Goal: Task Accomplishment & Management: Complete application form

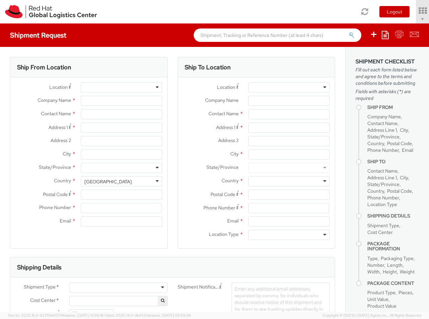
select select "850"
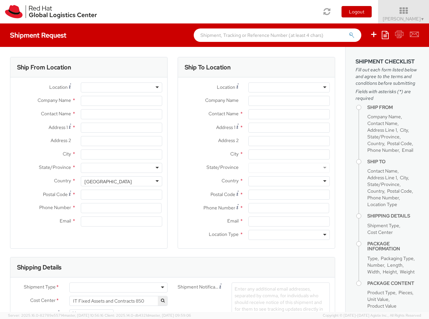
select select
type input "Red Hat Czech s.r.o."
type input "[PERSON_NAME]"
type input "Purkynova 647/111"
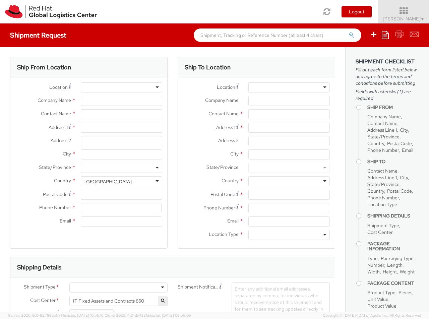
type input "[GEOGRAPHIC_DATA]"
type input "621 00"
type input "420 532 294 555"
type input "[EMAIL_ADDRESS][DOMAIN_NAME]"
select select "CM"
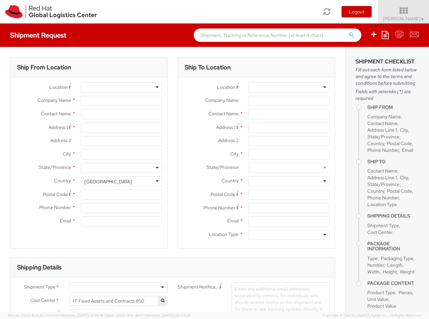
select select "KGS"
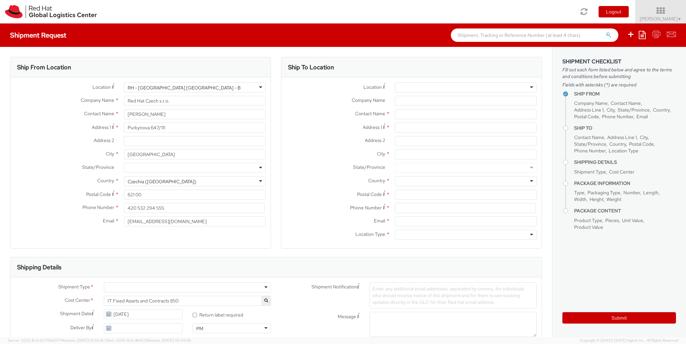
click at [428, 87] on div at bounding box center [466, 87] width 142 height 10
type input "RH - [GEOGRAPHIC_DATA] [GEOGRAPHIC_DATA]"
type input "Red Hat Czech s.r.o."
type input "Purkynova 665/115"
type input "[GEOGRAPHIC_DATA]"
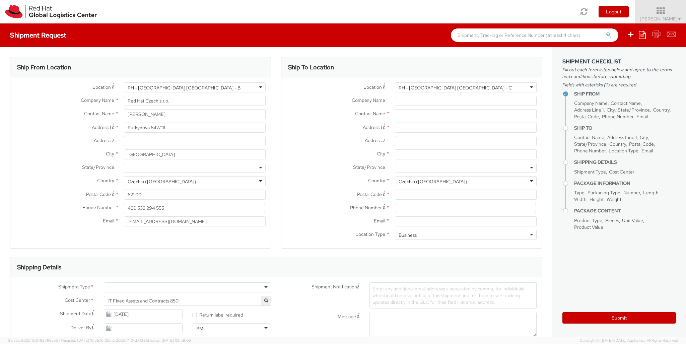
type input "621 00"
type input "420 532 294 555"
type input "[PERSON_NAME]"
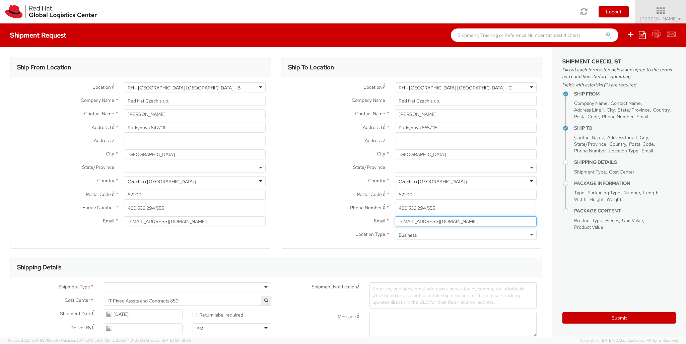
type input "[EMAIL_ADDRESS][DOMAIN_NAME]"
type input "unknown"
click at [187, 287] on div at bounding box center [187, 287] width 167 height 10
type input "bu"
click at [398, 319] on div at bounding box center [397, 345] width 56 height 10
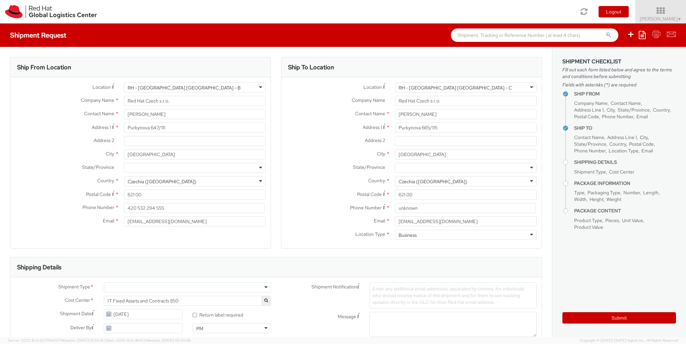
type input "ref"
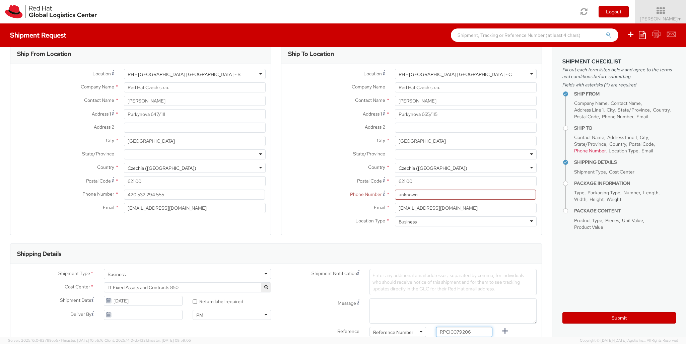
type input "RPCI0079206"
type input "[EMAIL_ADDRESS][DOMAIN_NAME]"
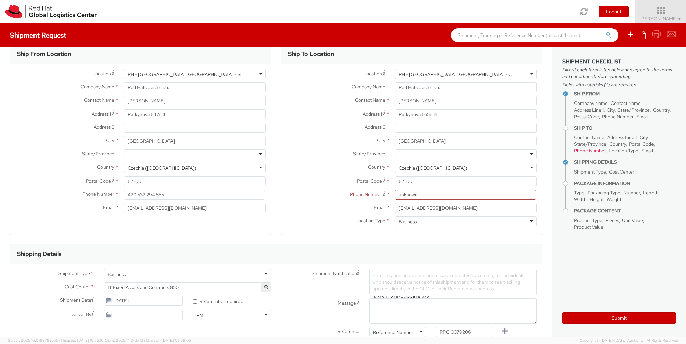
type input "lap"
select select "LAPTOP"
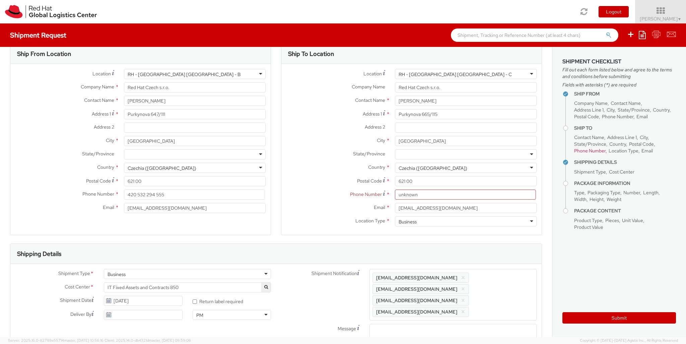
select select "LAPTOP"
type input "your"
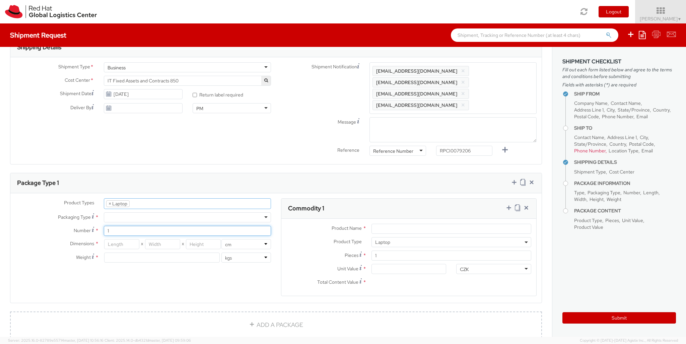
type input "1"
type input "38"
type input "28"
type input "7"
click at [409, 264] on input "Unit Value *" at bounding box center [408, 269] width 75 height 10
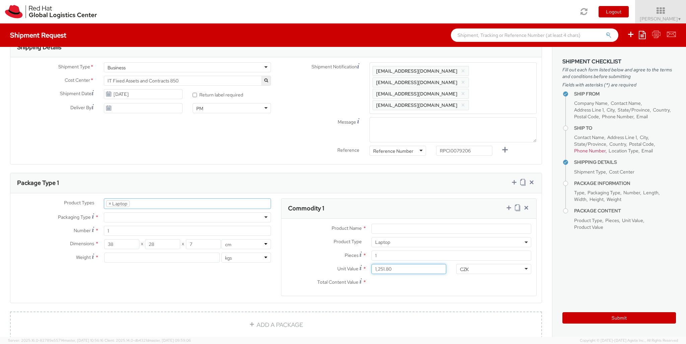
type input "1,251.88"
type input "EUR"
type input "3"
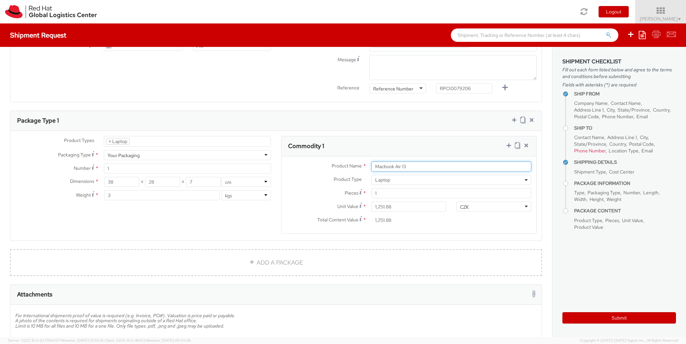
type input "Macbook Air 13"
type input "50"
type input "30"
type input "20"
type input "3.8"
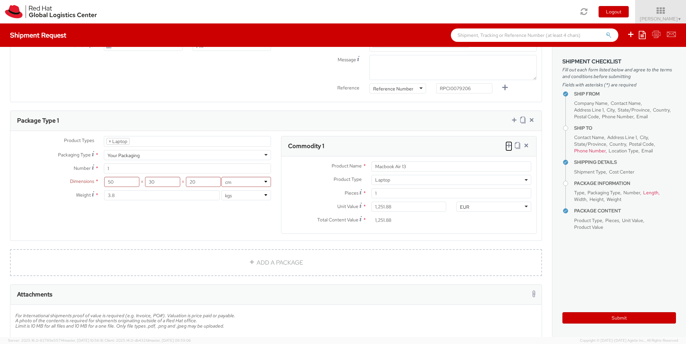
click at [428, 142] on icon at bounding box center [508, 145] width 7 height 7
select select
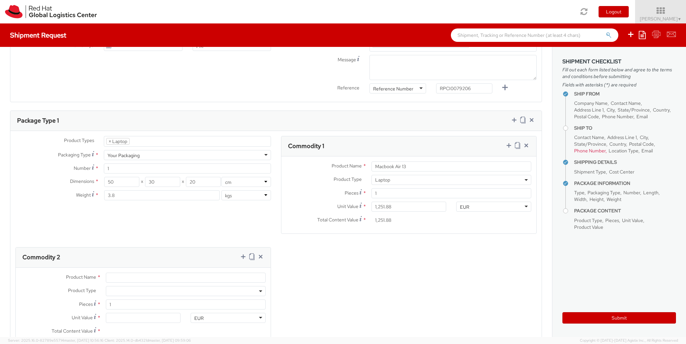
click at [186, 286] on span at bounding box center [186, 291] width 160 height 10
select select "DOC_STATION"
click at [143, 313] on input "Unit Value *" at bounding box center [143, 318] width 75 height 10
type input "59.94"
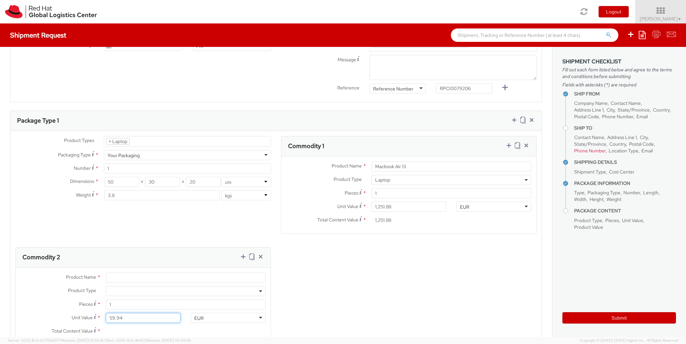
type input "59.94"
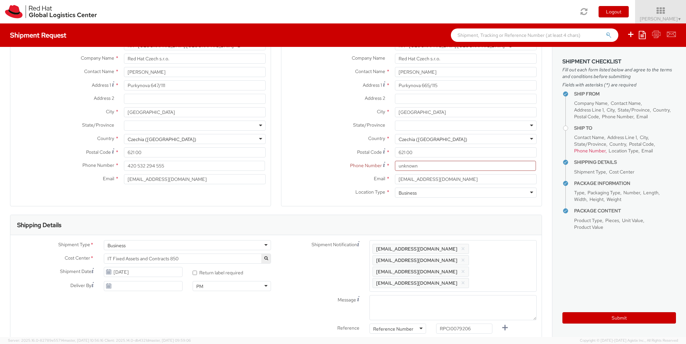
scroll to position [0, 0]
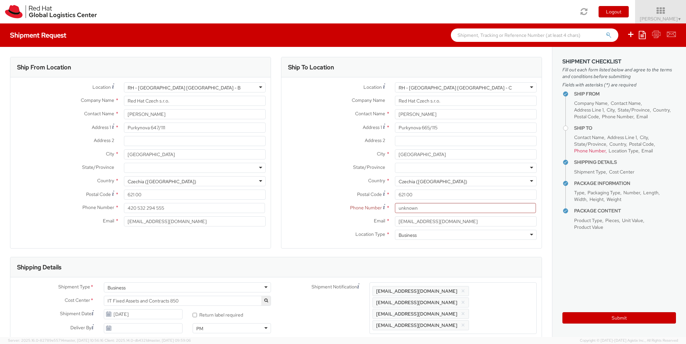
type input "Belkin Hub"
click at [428, 83] on div "RH - [GEOGRAPHIC_DATA] [GEOGRAPHIC_DATA] - C" at bounding box center [466, 87] width 142 height 10
type input "Purkynova 647/111"
type input "420 532 294 555"
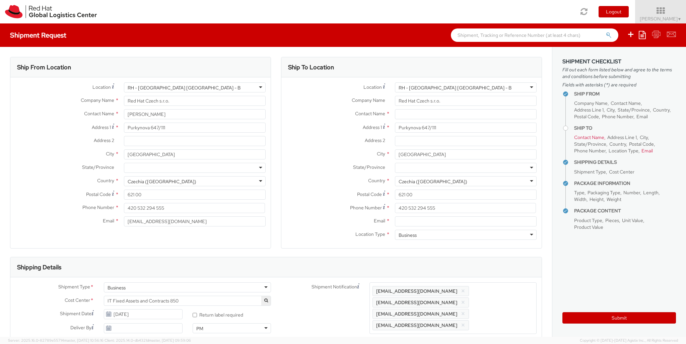
click at [428, 145] on div "Location * [GEOGRAPHIC_DATA] - [GEOGRAPHIC_DATA] [GEOGRAPHIC_DATA] - [GEOGRAPHI…" at bounding box center [411, 162] width 260 height 161
click at [418, 113] on input "text" at bounding box center [466, 114] width 142 height 10
click at [427, 117] on input "text" at bounding box center [466, 114] width 142 height 10
paste input "[PERSON_NAME]"
type input "[PERSON_NAME]"
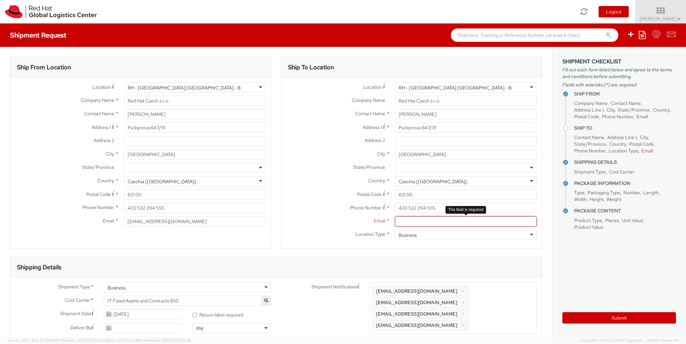
click at [415, 226] on input "Email *" at bounding box center [466, 221] width 142 height 10
paste input "[EMAIL_ADDRESS][DOMAIN_NAME]"
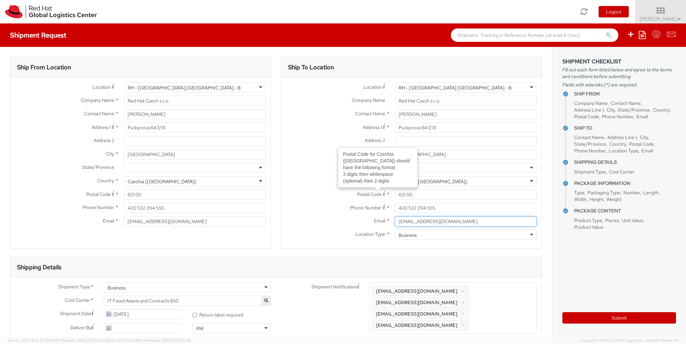
type input "[EMAIL_ADDRESS][DOMAIN_NAME]"
click at [308, 124] on label "Address 1 *" at bounding box center [335, 127] width 109 height 9
click at [395, 124] on input "Purkynova 647/111" at bounding box center [466, 128] width 142 height 10
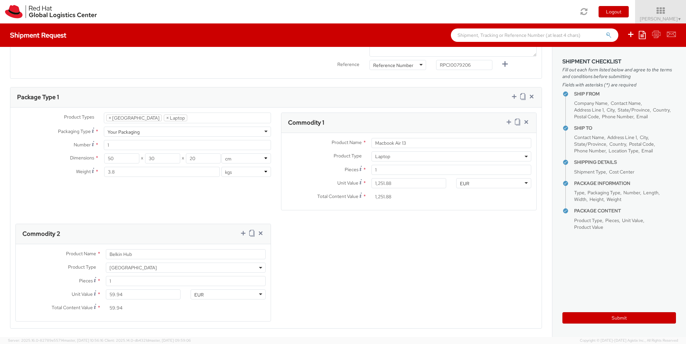
scroll to position [344, 0]
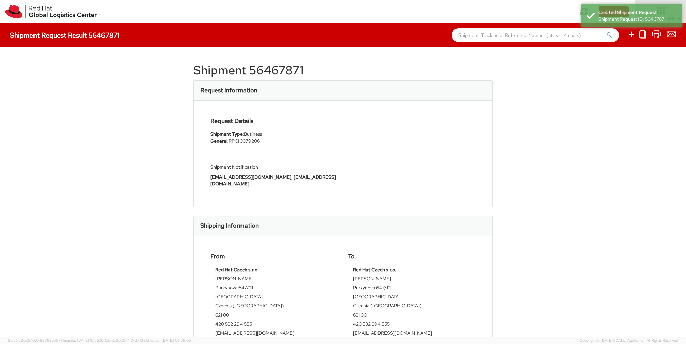
click at [428, 35] on icon at bounding box center [631, 34] width 8 height 8
select select
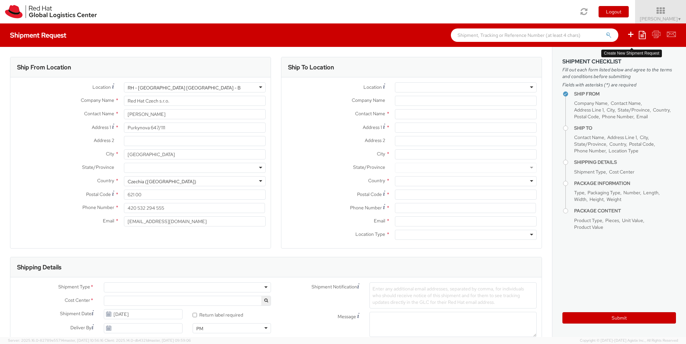
select select "850"
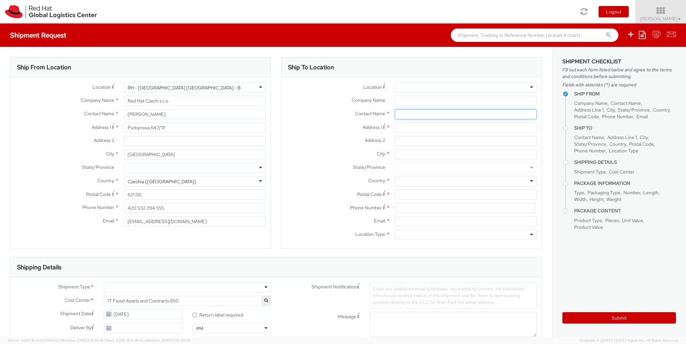
click at [418, 110] on input "text" at bounding box center [466, 114] width 142 height 10
paste input "Cardenal vives i tuto 59"
type input "C"
click at [423, 127] on input "Address 1 *" at bounding box center [466, 128] width 142 height 10
paste input "Cardenal vives i tuto 59"
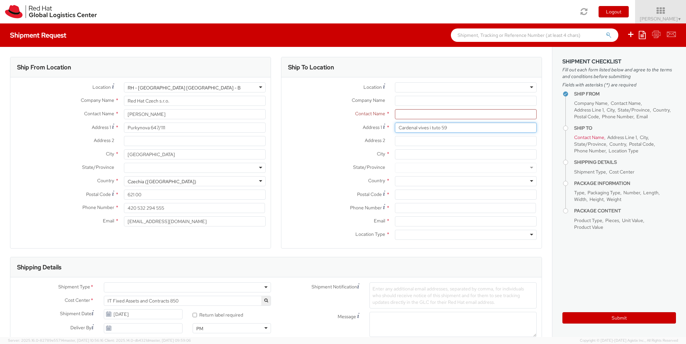
type input "Cardenal vives i tuto 59"
click at [412, 136] on div "Address 1 * Cardenal vives i tuto 59" at bounding box center [411, 129] width 260 height 13
click at [416, 143] on input "Address 2 *" at bounding box center [466, 141] width 142 height 10
paste input "2 B"
type input "2 B"
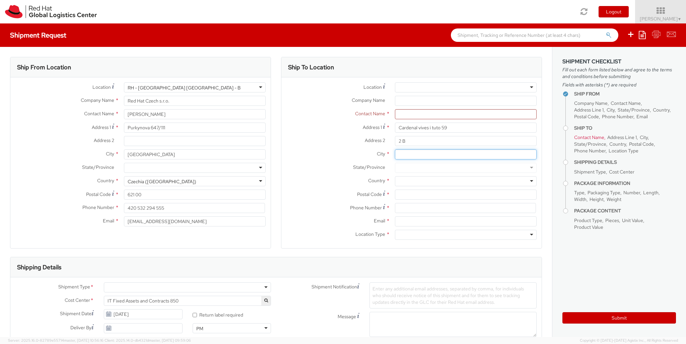
click at [421, 154] on input "City *" at bounding box center [466, 154] width 142 height 10
type input "[GEOGRAPHIC_DATA]"
click at [428, 175] on div "State/Province *" at bounding box center [411, 169] width 260 height 13
click at [428, 179] on div at bounding box center [466, 181] width 142 height 10
type input "[GEOGRAPHIC_DATA]"
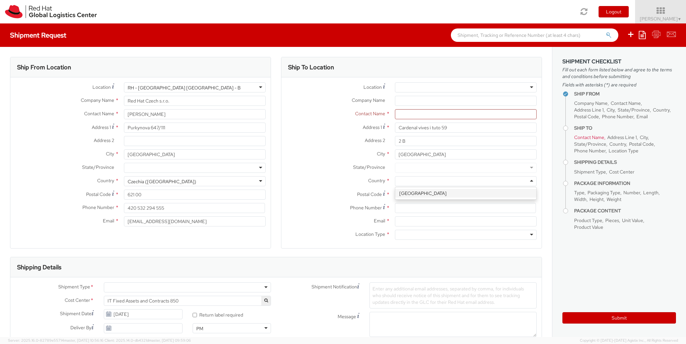
click at [428, 191] on div "Location * [GEOGRAPHIC_DATA] - [GEOGRAPHIC_DATA] - [GEOGRAPHIC_DATA] [GEOGRAPHI…" at bounding box center [411, 162] width 260 height 161
click at [426, 197] on input "Postal Code *" at bounding box center [466, 195] width 142 height 10
paste input "08034"
type input "08034"
drag, startPoint x: 421, startPoint y: 209, endPoint x: 277, endPoint y: 122, distance: 168.2
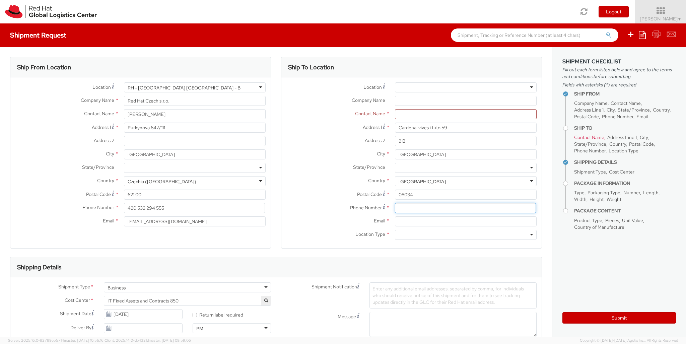
click at [421, 209] on input at bounding box center [465, 208] width 141 height 10
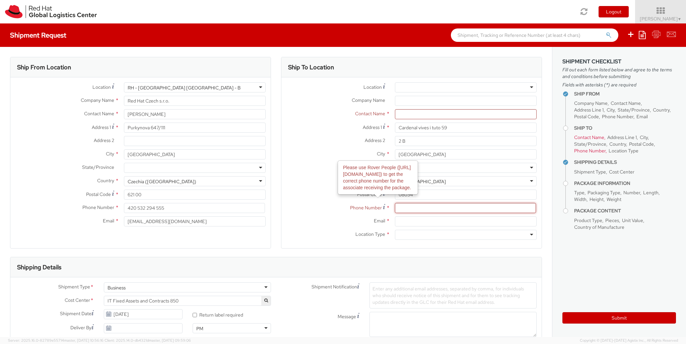
paste input "[PHONE_NUMBER]"
type input "[PHONE_NUMBER]"
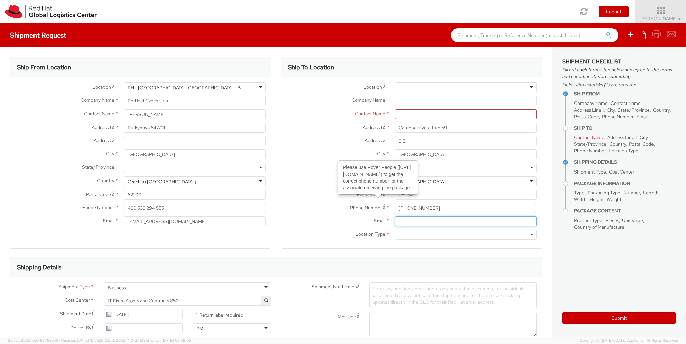
click at [419, 219] on input "Email *" at bounding box center [466, 221] width 142 height 10
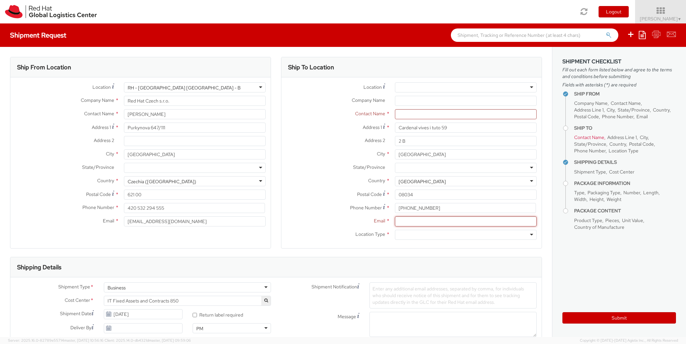
paste input "[EMAIL_ADDRESS][DOMAIN_NAME]"
type input "[EMAIL_ADDRESS][DOMAIN_NAME]"
click at [428, 235] on div at bounding box center [466, 235] width 142 height 10
click at [428, 254] on div "Ship To Location Location * [GEOGRAPHIC_DATA] - [GEOGRAPHIC_DATA] - [GEOGRAPHIC…" at bounding box center [411, 157] width 261 height 200
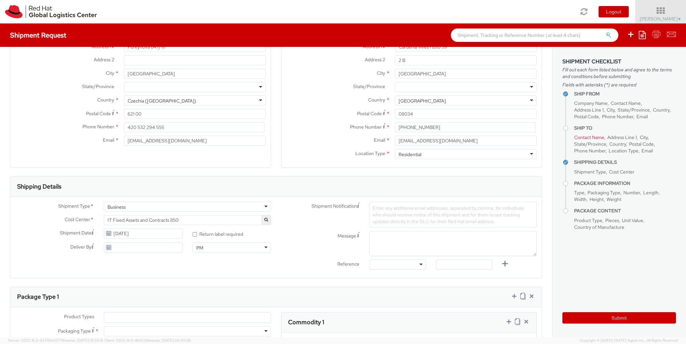
scroll to position [115, 0]
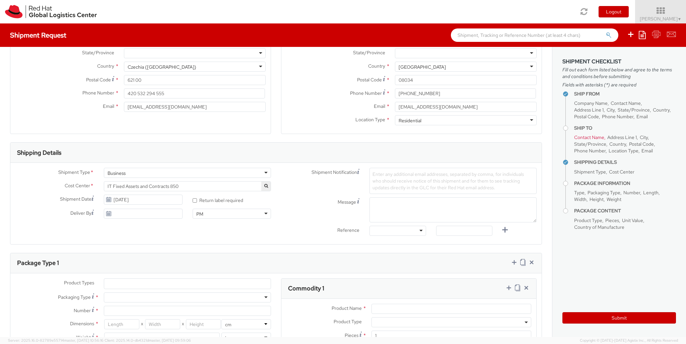
click at [422, 161] on div "Shipping Details" at bounding box center [275, 153] width 531 height 20
click at [428, 108] on input "[EMAIL_ADDRESS][DOMAIN_NAME]" at bounding box center [466, 107] width 142 height 10
click at [411, 189] on span "Enter any additional email addresses, separated by comma, for individuals who s…" at bounding box center [447, 180] width 151 height 19
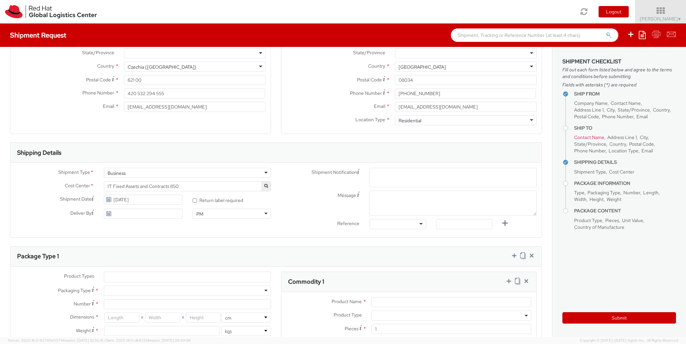
paste input "[EMAIL_ADDRESS][DOMAIN_NAME]"
type input "[EMAIL_ADDRESS][DOMAIN_NAME]"
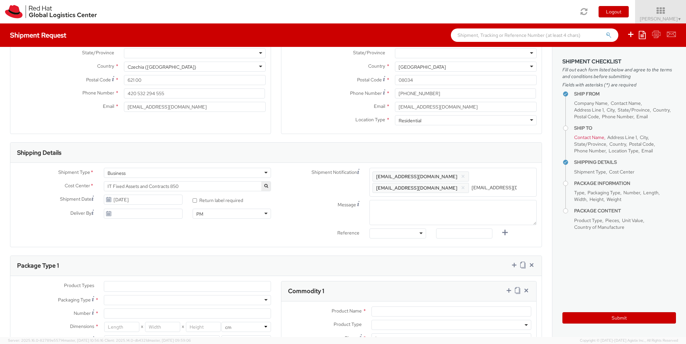
type input "[EMAIL_ADDRESS][DOMAIN_NAME]"
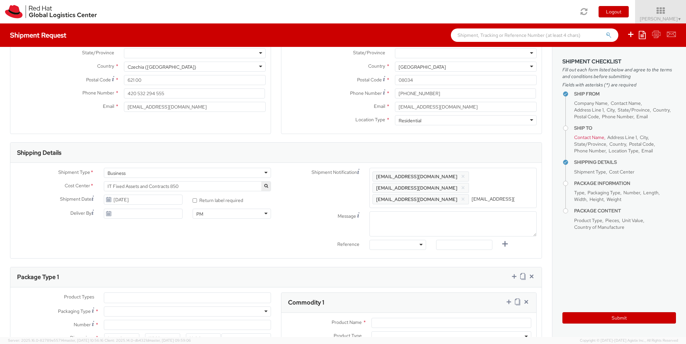
type input "[EMAIL_ADDRESS][DOMAIN_NAME]"
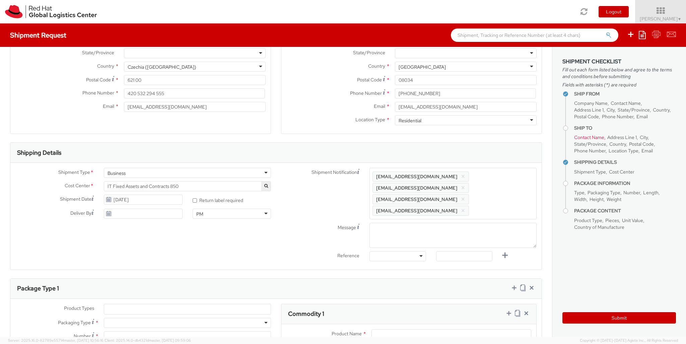
click at [402, 251] on div at bounding box center [397, 256] width 56 height 10
click at [404, 265] on div "Ship From Location Location * [GEOGRAPHIC_DATA] - [GEOGRAPHIC_DATA] [GEOGRAPHIC…" at bounding box center [276, 256] width 552 height 648
click at [405, 253] on div "Purchase Order Number" at bounding box center [398, 256] width 51 height 7
click at [405, 270] on div "Ship From Location Location * [GEOGRAPHIC_DATA] - [GEOGRAPHIC_DATA] [GEOGRAPHIC…" at bounding box center [276, 256] width 552 height 648
click at [428, 251] on input "text" at bounding box center [464, 256] width 56 height 10
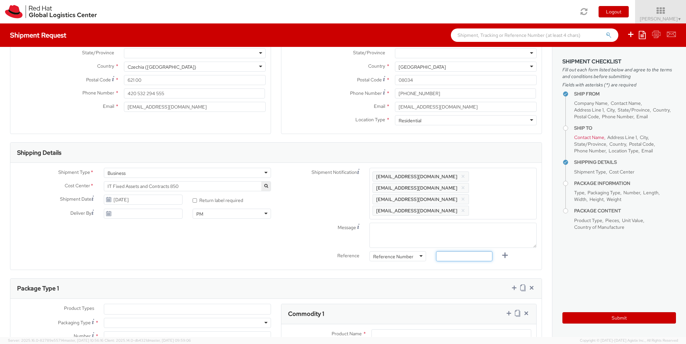
click at [428, 251] on input "text" at bounding box center [464, 256] width 56 height 10
paste input "RPCI0070338"
type input "RPCI0070338"
click at [286, 192] on div "Shipment Notification Enter any additional email addresses, separated by comma,…" at bounding box center [409, 194] width 266 height 52
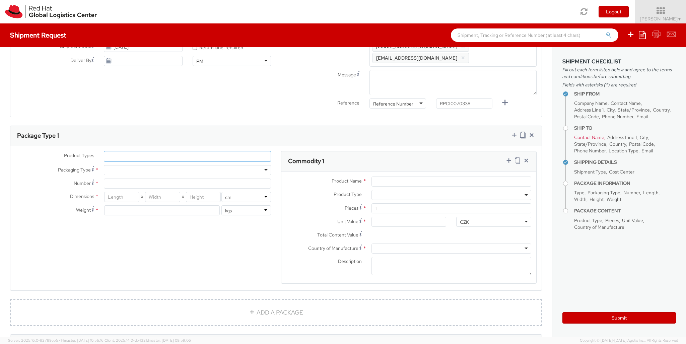
click at [132, 151] on ul at bounding box center [187, 156] width 166 height 10
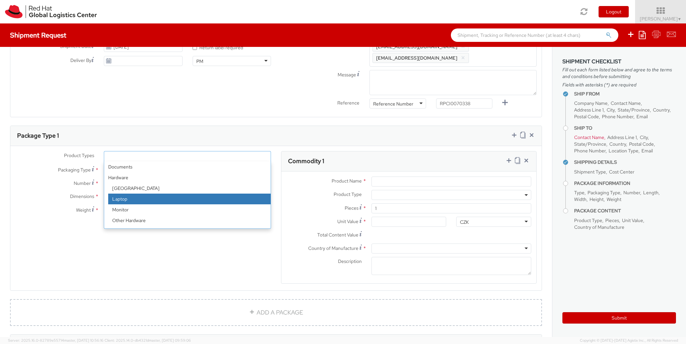
select select "DOC_STATION"
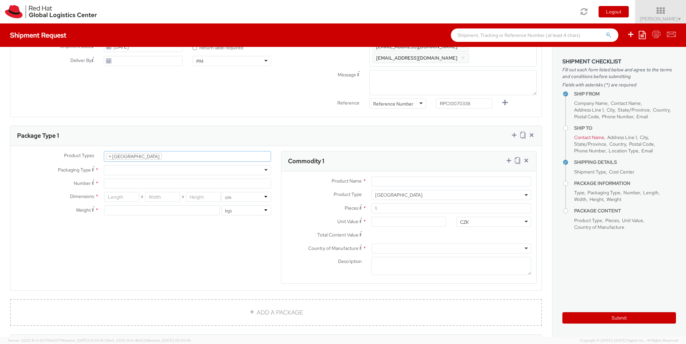
scroll to position [14, 0]
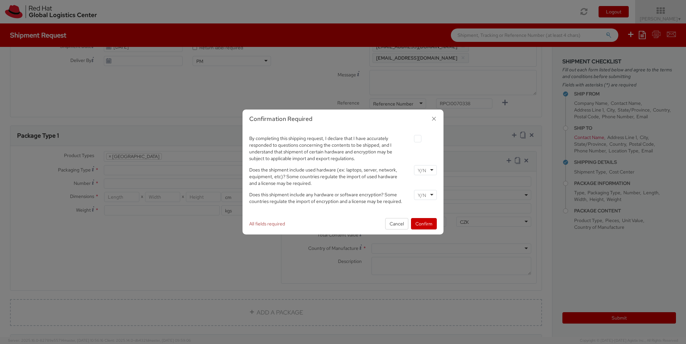
click at [417, 141] on label at bounding box center [417, 138] width 7 height 7
click at [412, 141] on input "checkbox" at bounding box center [410, 139] width 4 height 4
checkbox input "true"
click at [423, 172] on input "select-one" at bounding box center [423, 170] width 10 height 7
click at [428, 190] on div "By completing this shipping request, I declare that I have accurately responded…" at bounding box center [343, 171] width 198 height 74
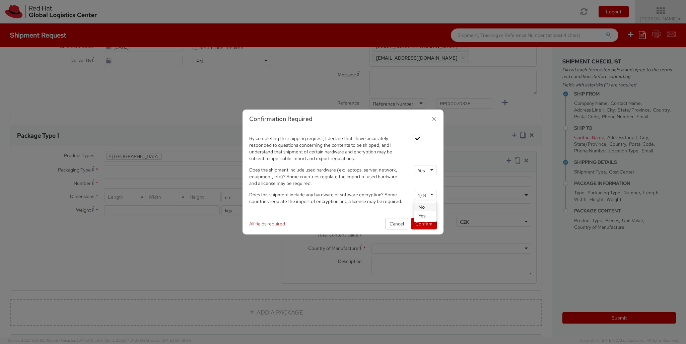
click at [426, 196] on input "select-one" at bounding box center [423, 195] width 10 height 7
drag, startPoint x: 427, startPoint y: 219, endPoint x: 423, endPoint y: 218, distance: 4.4
click at [427, 219] on div "Confirmation Required By completing this shipping request, I declare that I hav…" at bounding box center [342, 172] width 201 height 125
drag, startPoint x: 422, startPoint y: 223, endPoint x: 377, endPoint y: 205, distance: 48.2
click at [422, 224] on button "Confirm" at bounding box center [424, 223] width 26 height 11
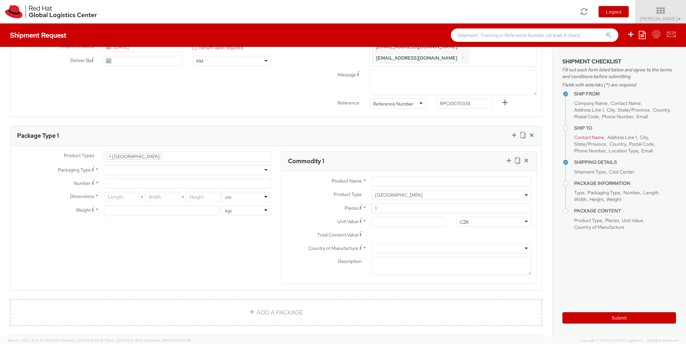
click at [196, 165] on div at bounding box center [187, 170] width 167 height 10
click at [172, 166] on div "Product Types * Documents Docking Station Laptop Monitor Other Hardware Server …" at bounding box center [143, 186] width 266 height 71
click at [171, 179] on input "Number *" at bounding box center [187, 184] width 167 height 10
type input "1"
click at [119, 192] on input "number" at bounding box center [121, 197] width 35 height 10
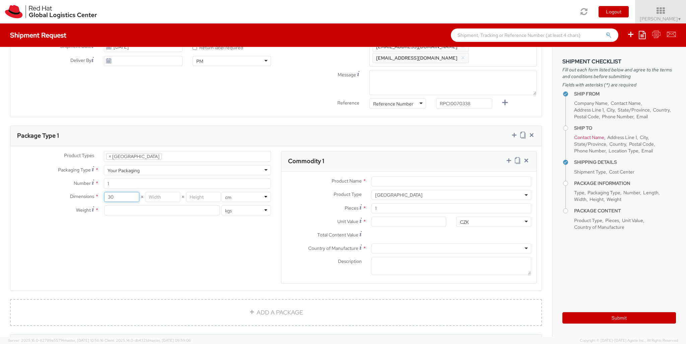
type input "30"
click at [152, 192] on input "number" at bounding box center [162, 197] width 35 height 10
type input "20"
click at [205, 192] on input "number" at bounding box center [203, 197] width 35 height 10
type input "10"
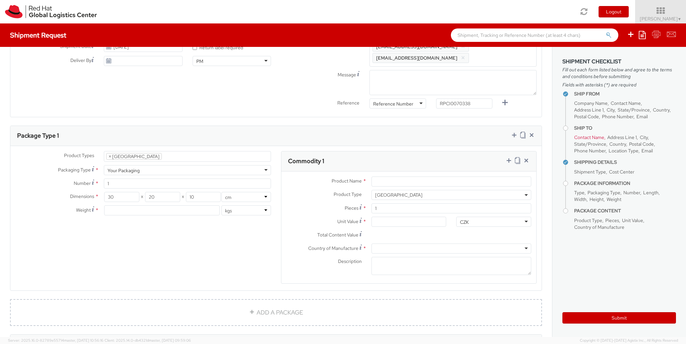
click at [199, 193] on div "Dimensions * 30 X 20 X 10 in cm Weight * lbs kgs" at bounding box center [143, 205] width 266 height 27
click at [190, 205] on input "number" at bounding box center [162, 210] width 116 height 10
type input "2"
click at [428, 171] on div "Product Name * Product Type * Documents Docking Station Laptop Monitor Other Ha…" at bounding box center [408, 227] width 255 height 112
click at [428, 177] on div "Product Name *" at bounding box center [408, 183] width 255 height 13
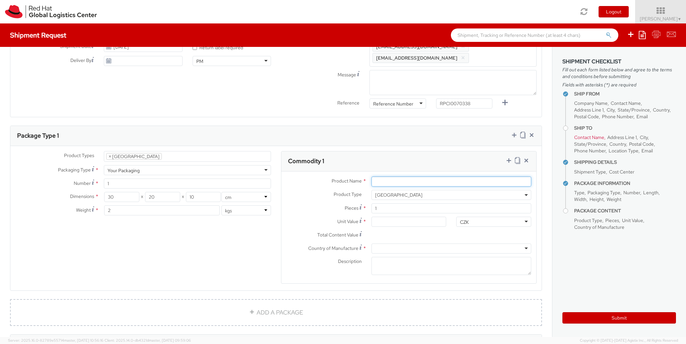
click at [428, 177] on input "Product Name *" at bounding box center [451, 182] width 160 height 10
type input "[GEOGRAPHIC_DATA]"
click at [428, 217] on input "Unit Value *" at bounding box center [408, 222] width 75 height 10
type input "4.00"
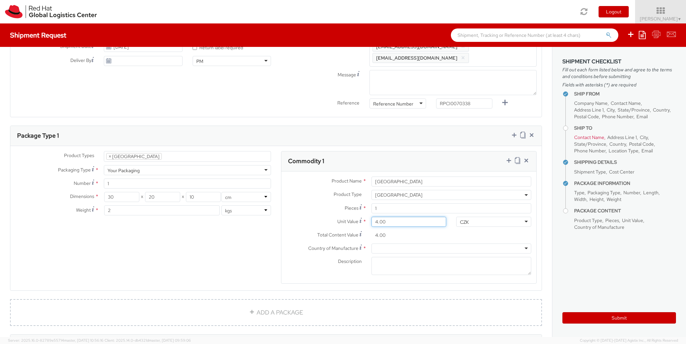
type input "40.00"
type input "400.00"
click at [428, 217] on div "CZK" at bounding box center [493, 222] width 75 height 10
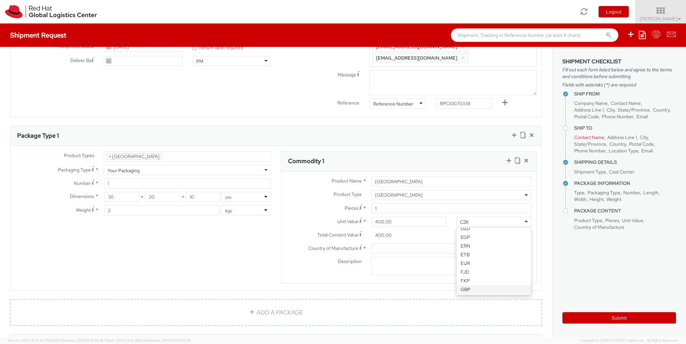
scroll to position [371, 0]
drag, startPoint x: 479, startPoint y: 241, endPoint x: 458, endPoint y: 228, distance: 25.5
click at [428, 242] on div "Product Name * Lenovo Dock Product Type * Documents Docking Station Laptop Moni…" at bounding box center [408, 227] width 255 height 112
click at [428, 230] on div "Total Content Value * 400.00" at bounding box center [366, 236] width 170 height 13
click at [428, 243] on div at bounding box center [451, 248] width 160 height 10
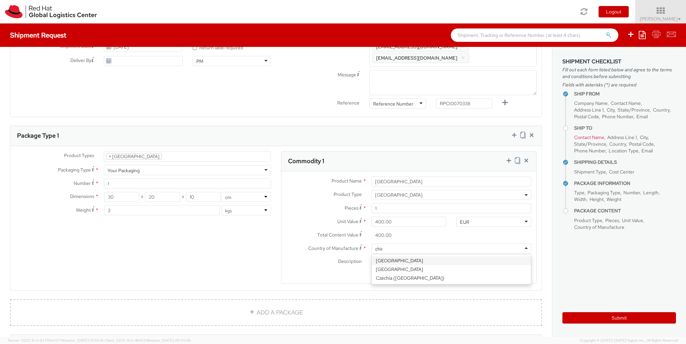
type input "china"
click at [428, 257] on textarea "Description *" at bounding box center [451, 266] width 160 height 18
click at [399, 257] on textarea "Lenovo WOrkstation DOck" at bounding box center [451, 266] width 160 height 18
click at [425, 257] on textarea "Lenovo Workstation DOck" at bounding box center [451, 266] width 160 height 18
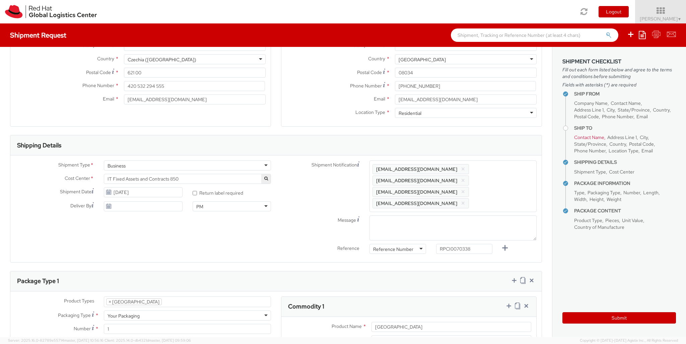
scroll to position [0, 0]
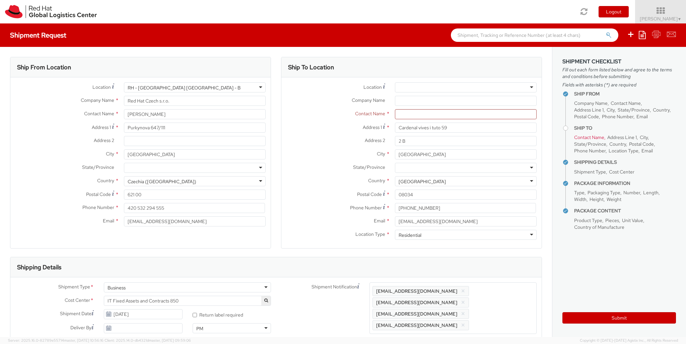
type textarea "Lenovo Workstation Dock"
drag, startPoint x: 460, startPoint y: 120, endPoint x: 451, endPoint y: 111, distance: 13.0
click at [428, 119] on div "Contact Name *" at bounding box center [411, 115] width 260 height 13
click at [428, 111] on input "text" at bounding box center [466, 114] width 142 height 10
paste input "[PERSON_NAME]"
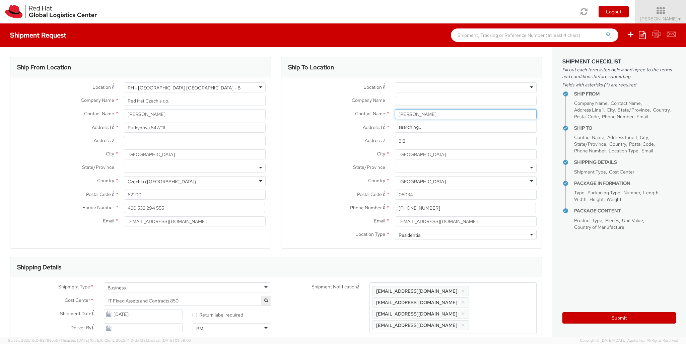
type input "[PERSON_NAME]"
click at [299, 134] on div "Address 1 * Cardenal vives i tuto 59" at bounding box center [411, 129] width 260 height 13
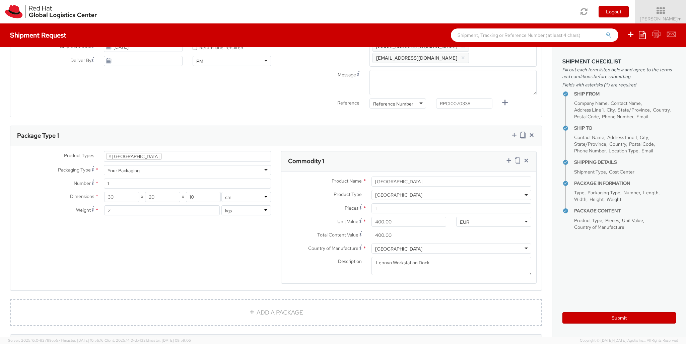
scroll to position [362, 0]
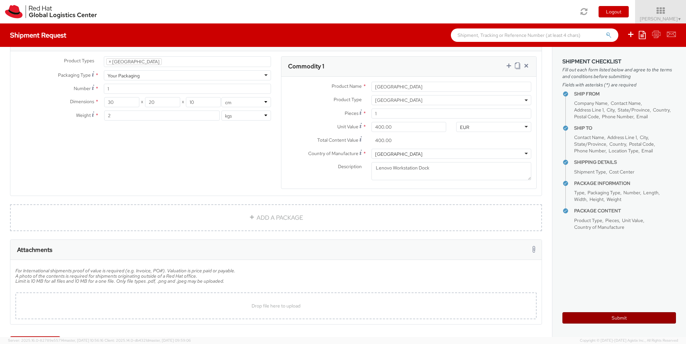
click at [428, 315] on button "Submit" at bounding box center [619, 317] width 114 height 11
type input "[PERSON_NAME]"
